Goal: Information Seeking & Learning: Learn about a topic

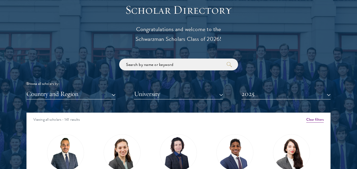
scroll to position [578, 0]
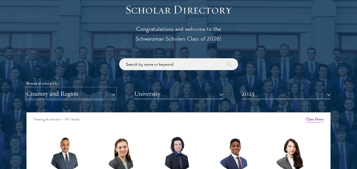
click at [85, 93] on button "Country and Region" at bounding box center [70, 94] width 89 height 11
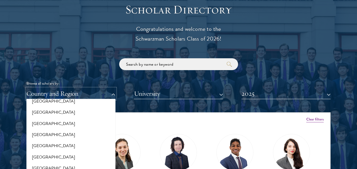
scroll to position [142, 0]
click at [41, 110] on button "[GEOGRAPHIC_DATA]" at bounding box center [71, 112] width 86 height 11
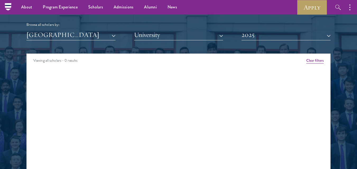
scroll to position [636, 0]
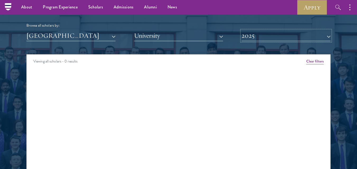
click at [262, 33] on button "2025" at bounding box center [285, 35] width 89 height 11
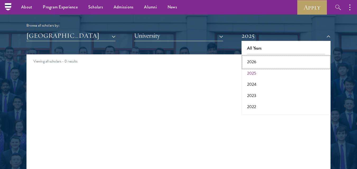
click at [257, 63] on button "2026" at bounding box center [286, 62] width 86 height 11
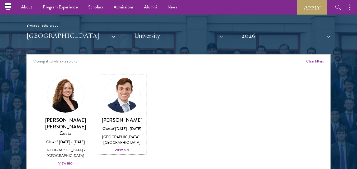
click at [119, 151] on div "View Bio" at bounding box center [122, 150] width 15 height 5
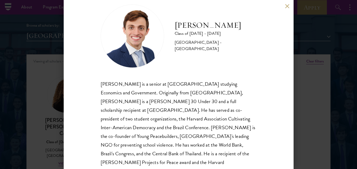
scroll to position [25, 0]
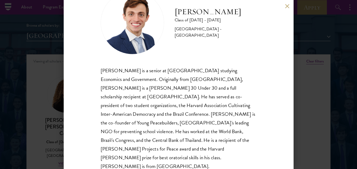
click at [285, 8] on button at bounding box center [287, 6] width 4 height 4
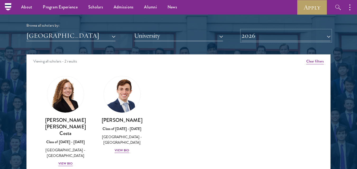
click at [293, 36] on button "2026" at bounding box center [285, 35] width 89 height 11
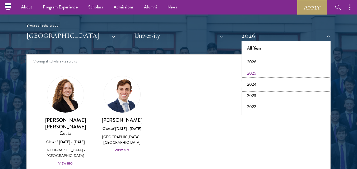
click at [252, 83] on button "2024" at bounding box center [286, 84] width 86 height 11
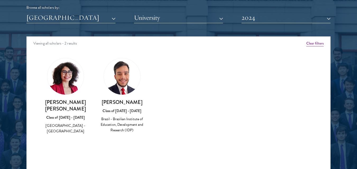
scroll to position [655, 0]
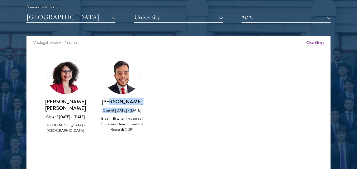
drag, startPoint x: 144, startPoint y: 106, endPoint x: 116, endPoint y: 104, distance: 28.7
click at [116, 104] on div "[PERSON_NAME] Class of [DATE] - [DATE] [GEOGRAPHIC_DATA] - Brazilian Institute …" at bounding box center [122, 116] width 46 height 35
click at [128, 104] on h3 "[PERSON_NAME]" at bounding box center [122, 102] width 46 height 7
drag, startPoint x: 138, startPoint y: 101, endPoint x: 107, endPoint y: 104, distance: 31.0
click at [107, 104] on h3 "[PERSON_NAME]" at bounding box center [122, 102] width 46 height 7
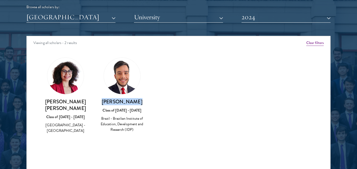
copy h3 "[PERSON_NAME]"
click at [243, 21] on button "2024" at bounding box center [285, 17] width 89 height 11
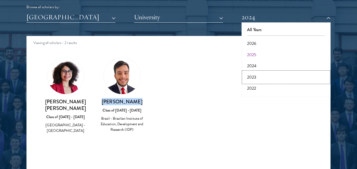
click at [259, 76] on button "2023" at bounding box center [286, 77] width 86 height 11
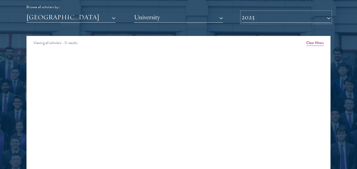
click at [273, 16] on button "2023" at bounding box center [285, 17] width 89 height 11
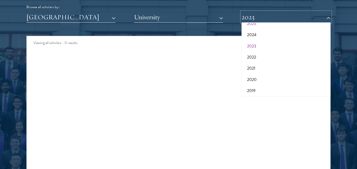
scroll to position [32, 0]
click at [275, 59] on button "2022" at bounding box center [286, 56] width 86 height 11
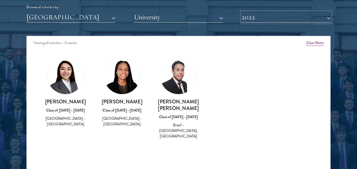
click at [280, 19] on button "2022" at bounding box center [285, 17] width 89 height 11
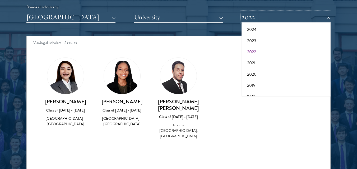
scroll to position [37, 0]
click at [252, 62] on button "2021" at bounding box center [286, 62] width 86 height 11
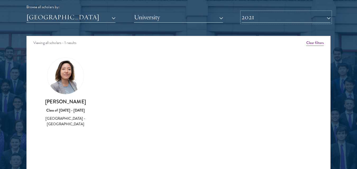
click at [268, 17] on button "2021" at bounding box center [285, 17] width 89 height 11
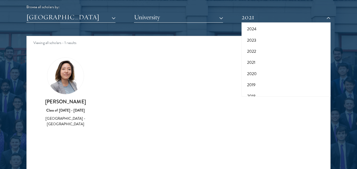
click at [62, 128] on div "[PERSON_NAME] Class of [DATE] - [DATE] [GEOGRAPHIC_DATA] - [GEOGRAPHIC_DATA]" at bounding box center [65, 92] width 57 height 81
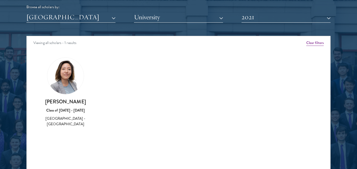
click at [64, 103] on h3 "[PERSON_NAME]" at bounding box center [66, 102] width 46 height 7
click at [257, 13] on button "2021" at bounding box center [285, 17] width 89 height 11
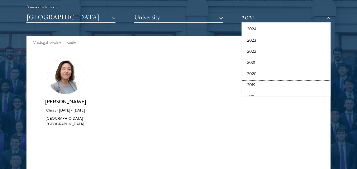
click at [255, 74] on button "2020" at bounding box center [286, 73] width 86 height 11
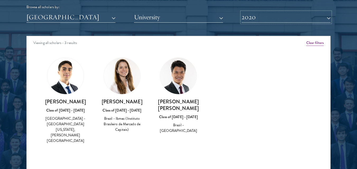
click at [276, 17] on button "2020" at bounding box center [285, 17] width 89 height 11
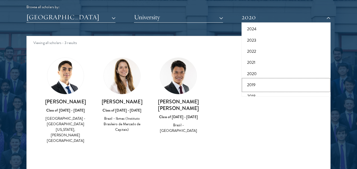
click at [263, 84] on button "2019" at bounding box center [286, 85] width 86 height 11
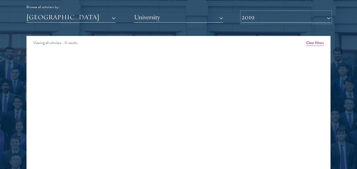
click at [252, 15] on button "2019" at bounding box center [285, 17] width 89 height 11
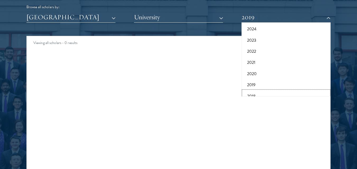
click at [257, 94] on button "2018" at bounding box center [286, 96] width 86 height 11
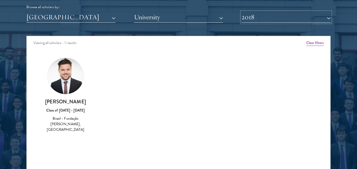
click at [276, 18] on button "2018" at bounding box center [285, 17] width 89 height 11
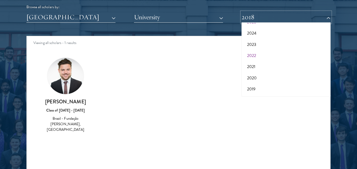
scroll to position [55, 0]
click at [257, 87] on button "2017" at bounding box center [286, 89] width 86 height 11
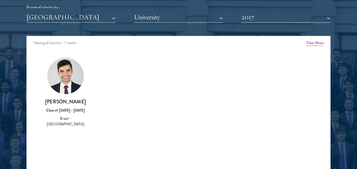
drag, startPoint x: 72, startPoint y: 119, endPoint x: 56, endPoint y: 120, distance: 16.4
click at [56, 120] on div "[PERSON_NAME] Class of [DATE] - [DATE] Brazil - [GEOGRAPHIC_DATA]" at bounding box center [65, 92] width 57 height 81
click at [287, 18] on button "2017" at bounding box center [285, 17] width 89 height 11
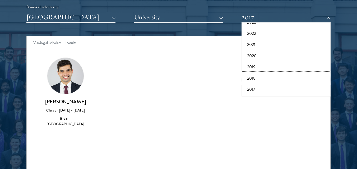
click at [259, 80] on button "2018" at bounding box center [286, 78] width 86 height 11
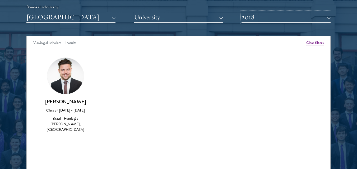
click at [270, 14] on button "2018" at bounding box center [285, 17] width 89 height 11
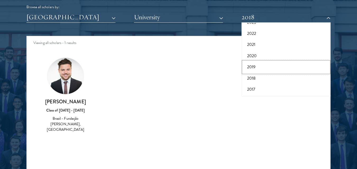
click at [254, 69] on button "2019" at bounding box center [286, 67] width 86 height 11
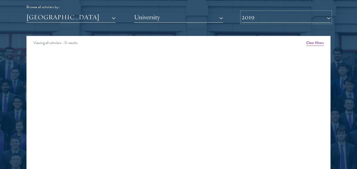
click at [268, 15] on button "2019" at bounding box center [285, 17] width 89 height 11
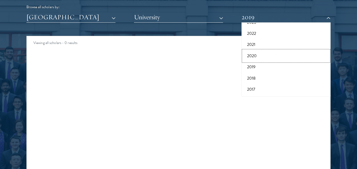
click at [266, 54] on button "2020" at bounding box center [286, 55] width 86 height 11
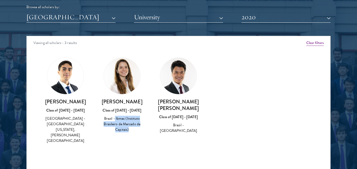
drag, startPoint x: 131, startPoint y: 129, endPoint x: 115, endPoint y: 120, distance: 18.0
click at [115, 120] on div "Brazil - Ibmec (Instituto Brasileiro de Mercado de Capitais)" at bounding box center [122, 124] width 46 height 17
click at [278, 15] on button "2020" at bounding box center [285, 17] width 89 height 11
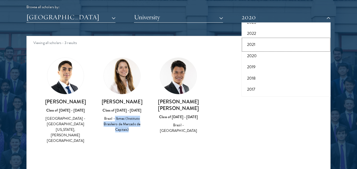
click at [270, 45] on button "2021" at bounding box center [286, 44] width 86 height 11
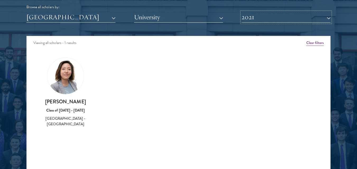
click at [266, 14] on button "2021" at bounding box center [285, 17] width 89 height 11
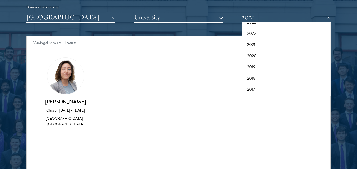
click at [255, 36] on button "2022" at bounding box center [286, 33] width 86 height 11
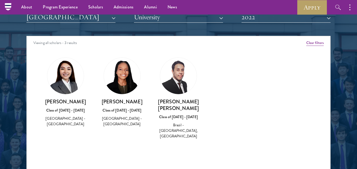
scroll to position [629, 0]
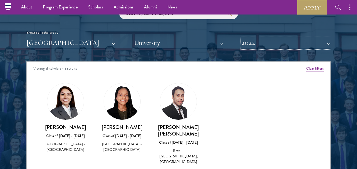
click at [279, 44] on button "2022" at bounding box center [285, 43] width 89 height 11
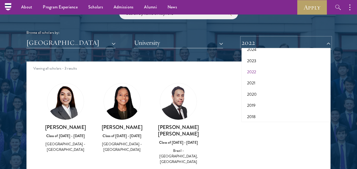
scroll to position [42, 0]
click at [257, 68] on button "2022" at bounding box center [286, 71] width 86 height 11
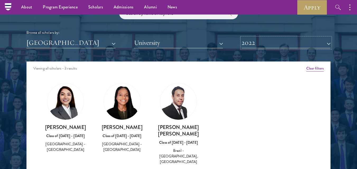
click at [260, 39] on button "2022" at bounding box center [285, 43] width 89 height 11
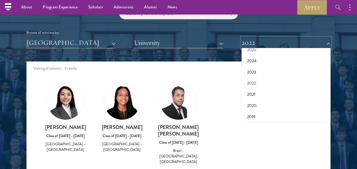
scroll to position [30, 0]
click at [258, 73] on button "2023" at bounding box center [286, 73] width 86 height 11
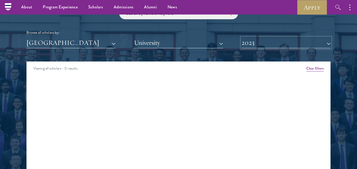
click at [264, 41] on button "2023" at bounding box center [285, 43] width 89 height 11
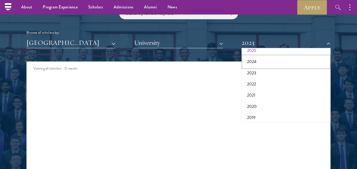
click at [262, 59] on button "2024" at bounding box center [286, 61] width 86 height 11
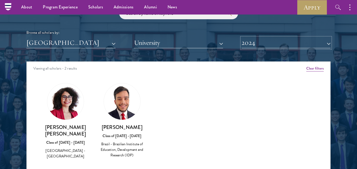
click at [267, 43] on button "2024" at bounding box center [285, 43] width 89 height 11
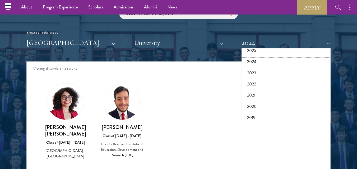
click at [257, 54] on button "2025" at bounding box center [286, 50] width 86 height 11
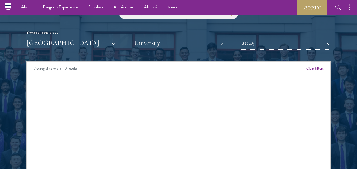
click at [261, 42] on button "2025" at bounding box center [285, 43] width 89 height 11
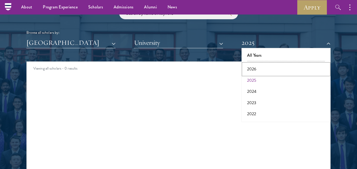
click at [263, 71] on button "2026" at bounding box center [286, 69] width 86 height 11
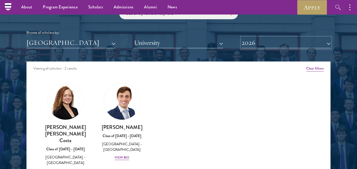
click at [274, 44] on button "2026" at bounding box center [285, 43] width 89 height 11
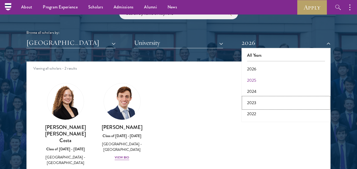
click at [263, 100] on button "2023" at bounding box center [286, 102] width 86 height 11
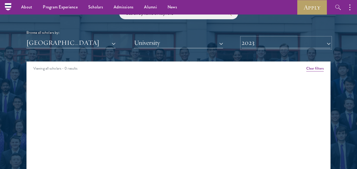
click at [259, 43] on button "2023" at bounding box center [285, 43] width 89 height 11
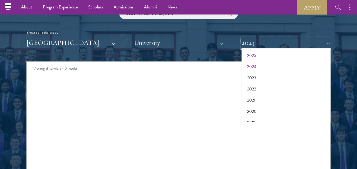
scroll to position [28, 0]
click at [258, 97] on button "2021" at bounding box center [286, 97] width 86 height 11
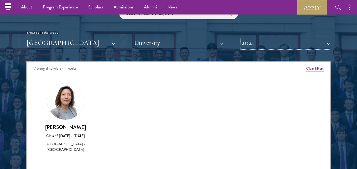
click at [271, 45] on button "2021" at bounding box center [285, 43] width 89 height 11
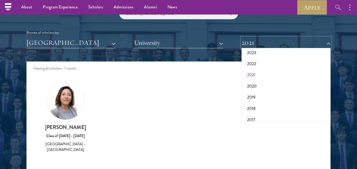
scroll to position [50, 0]
click at [256, 97] on button "2019" at bounding box center [286, 97] width 86 height 11
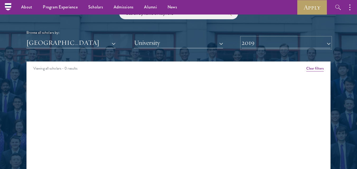
click at [267, 43] on button "2019" at bounding box center [285, 43] width 89 height 11
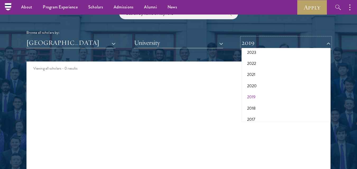
scroll to position [55, 0]
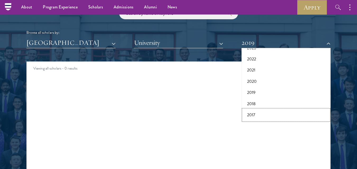
click at [250, 115] on button "2017" at bounding box center [286, 115] width 86 height 11
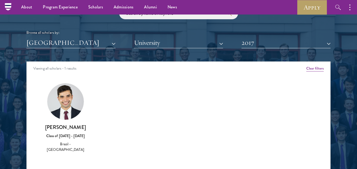
click at [257, 52] on div "Scholar Directory Congratulations and welcome to the Schwarzman Scholars Class …" at bounding box center [178, 85] width 304 height 269
click at [261, 48] on button "2017" at bounding box center [285, 43] width 89 height 11
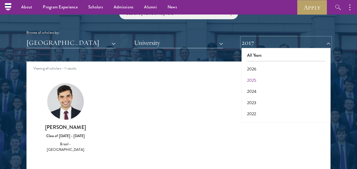
scroll to position [55, 0]
click at [251, 111] on button "2017" at bounding box center [286, 115] width 86 height 11
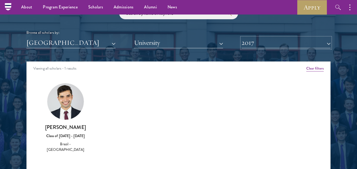
click at [267, 45] on button "2017" at bounding box center [285, 43] width 89 height 11
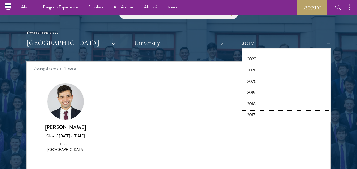
click at [259, 104] on button "2018" at bounding box center [286, 104] width 86 height 11
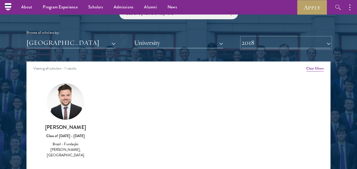
click at [262, 45] on button "2018" at bounding box center [285, 43] width 89 height 11
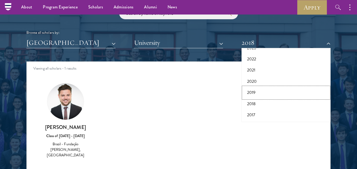
click at [261, 93] on button "2019" at bounding box center [286, 92] width 86 height 11
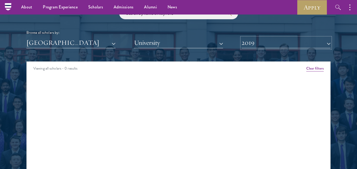
click at [268, 47] on button "2019" at bounding box center [285, 43] width 89 height 11
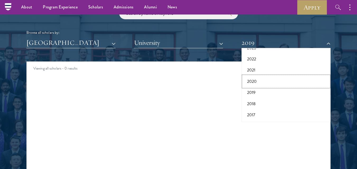
click at [257, 82] on button "2020" at bounding box center [286, 81] width 86 height 11
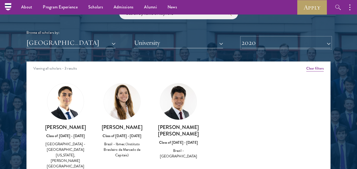
click at [270, 46] on button "2020" at bounding box center [285, 43] width 89 height 11
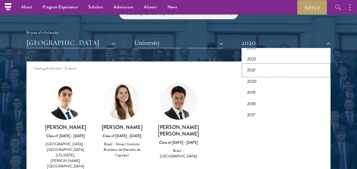
click at [258, 71] on button "2021" at bounding box center [286, 70] width 86 height 11
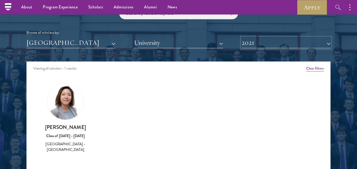
click at [266, 44] on button "2021" at bounding box center [285, 43] width 89 height 11
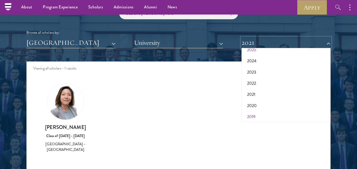
scroll to position [30, 0]
click at [255, 86] on button "2022" at bounding box center [286, 83] width 86 height 11
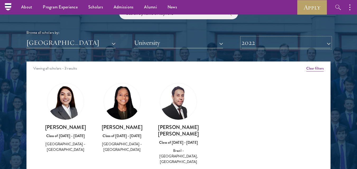
click at [268, 47] on button "2022" at bounding box center [285, 43] width 89 height 11
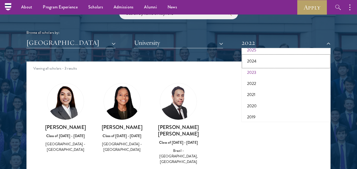
drag, startPoint x: 264, startPoint y: 65, endPoint x: 265, endPoint y: 73, distance: 7.5
click at [265, 73] on div "All Years 2026 2025 2024 2023 2022 2021 2020 2019 2018 2017" at bounding box center [285, 85] width 89 height 74
click at [265, 73] on button "2023" at bounding box center [286, 72] width 86 height 11
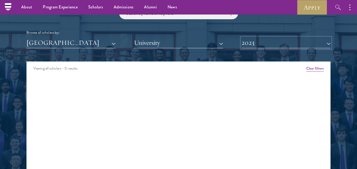
click at [268, 42] on button "2023" at bounding box center [285, 43] width 89 height 11
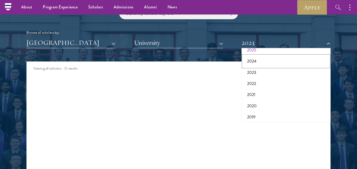
click at [257, 65] on button "2024" at bounding box center [286, 61] width 86 height 11
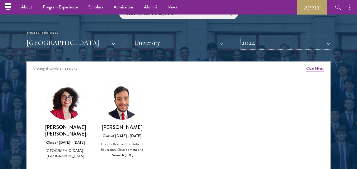
click at [264, 47] on button "2024" at bounding box center [285, 43] width 89 height 11
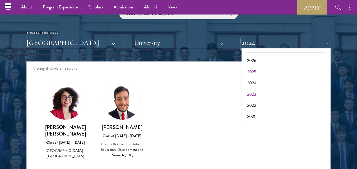
scroll to position [7, 0]
click at [257, 74] on button "2025" at bounding box center [286, 73] width 86 height 11
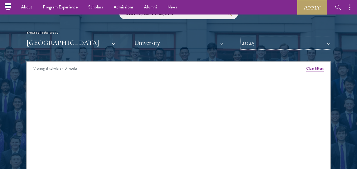
click at [258, 42] on button "2025" at bounding box center [285, 43] width 89 height 11
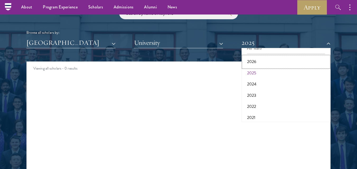
click at [254, 62] on button "2026" at bounding box center [286, 61] width 86 height 11
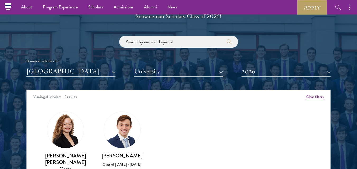
scroll to position [600, 0]
